Goal: Communication & Community: Answer question/provide support

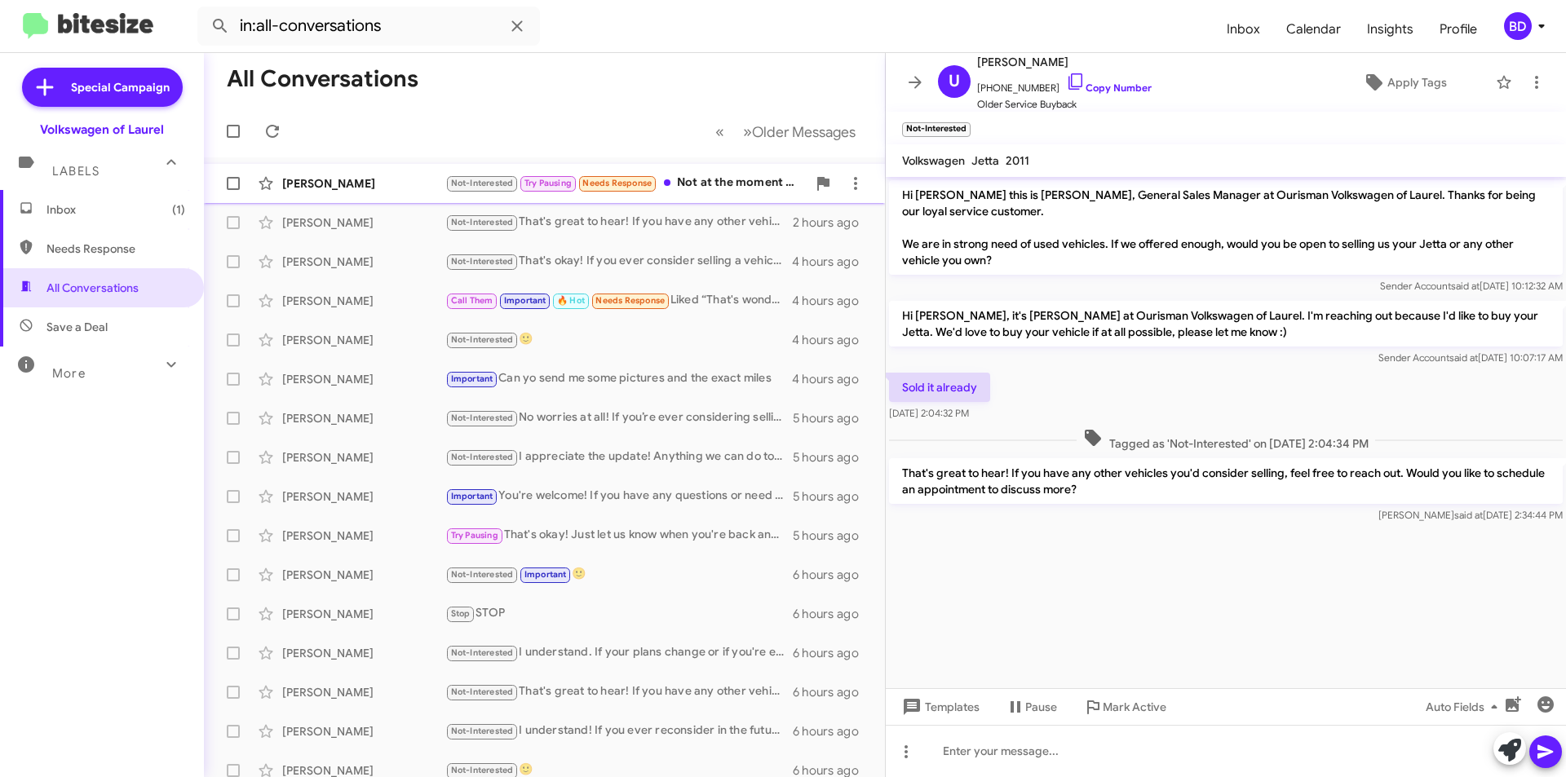
click at [736, 181] on div "Not-Interested Try Pausing Needs Response Not at the moment but when I'm ready …" at bounding box center [625, 183] width 361 height 19
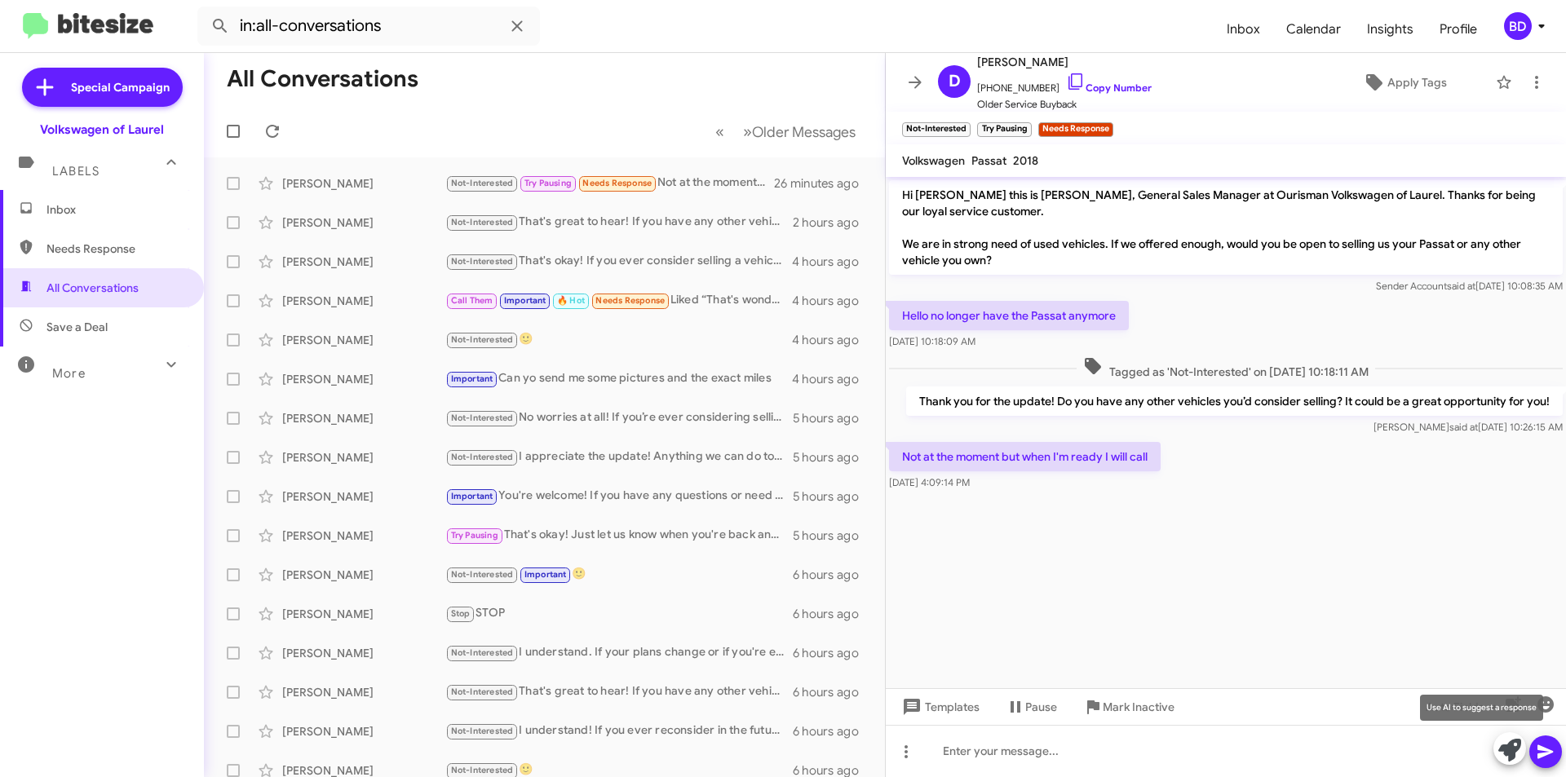
click at [1502, 758] on icon at bounding box center [1509, 750] width 23 height 23
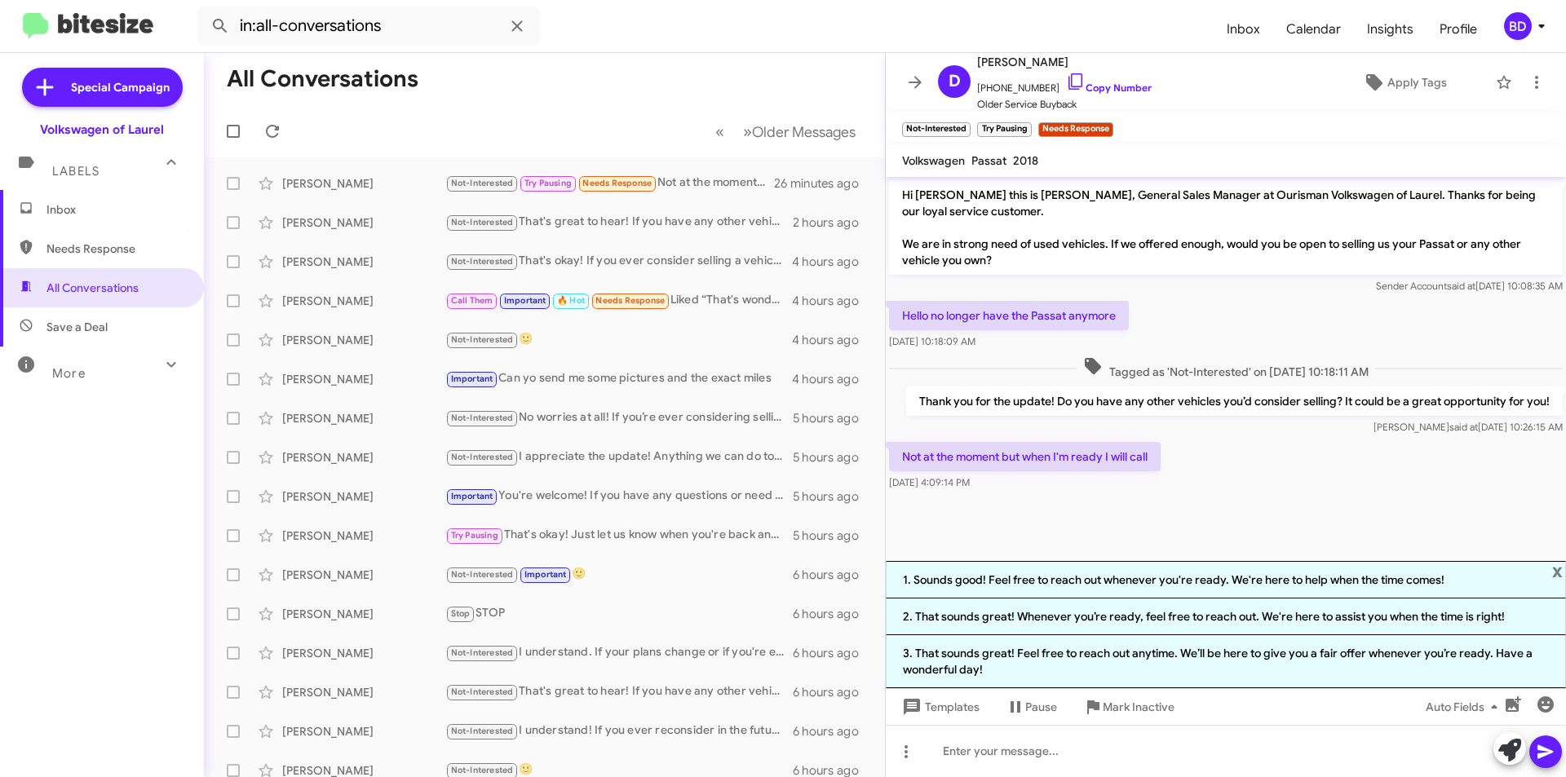
click at [1148, 577] on li "1. Sounds good! Feel free to reach out whenever you're ready. We're here to hel…" at bounding box center [1226, 580] width 680 height 38
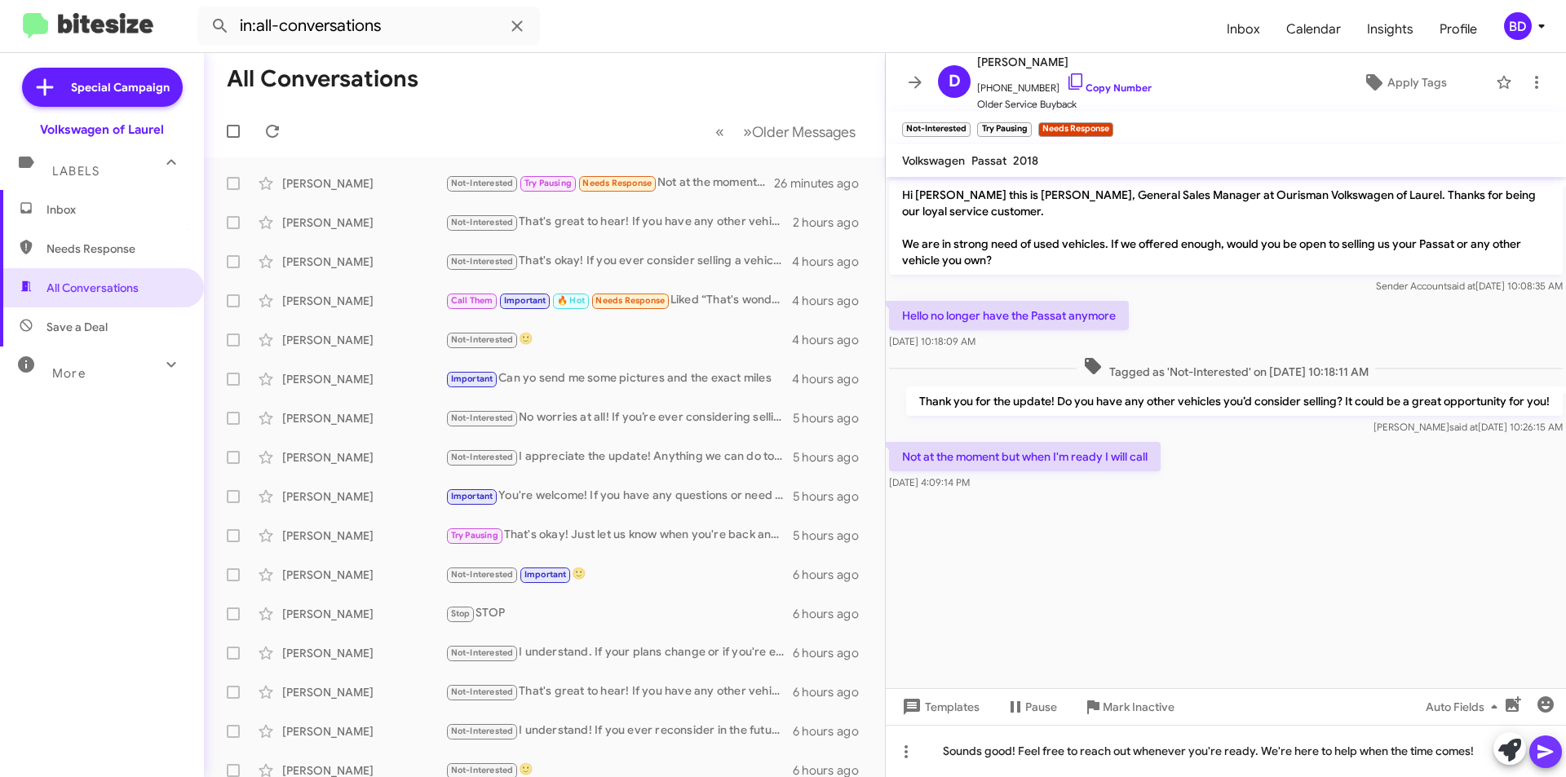
click at [1553, 756] on icon at bounding box center [1545, 752] width 20 height 20
